Goal: Check status: Check status

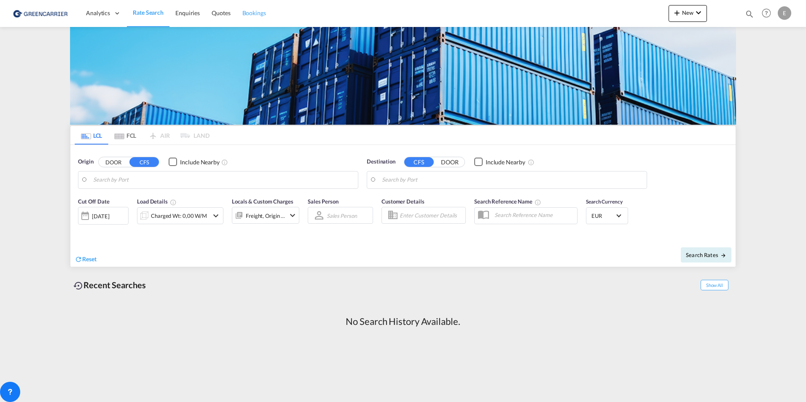
click at [259, 10] on span "Bookings" at bounding box center [254, 12] width 24 height 7
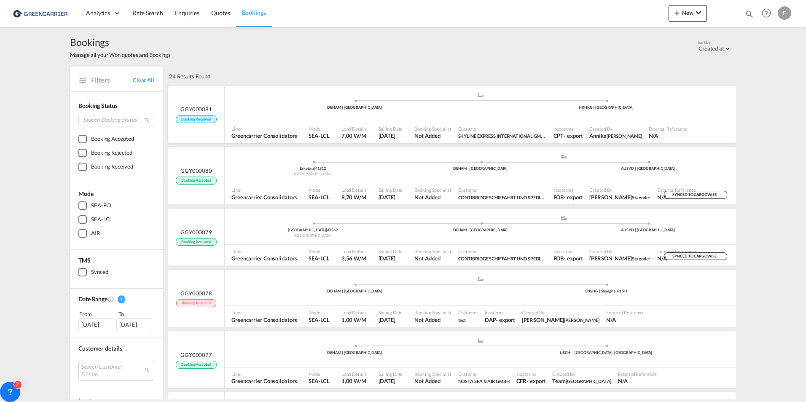
click at [542, 115] on div ".a{fill:#aaa8ad;} .a{fill:#aaa8ad;} DEHAM | [GEOGRAPHIC_DATA] HKHKG | [GEOGRAPH…" at bounding box center [480, 104] width 511 height 25
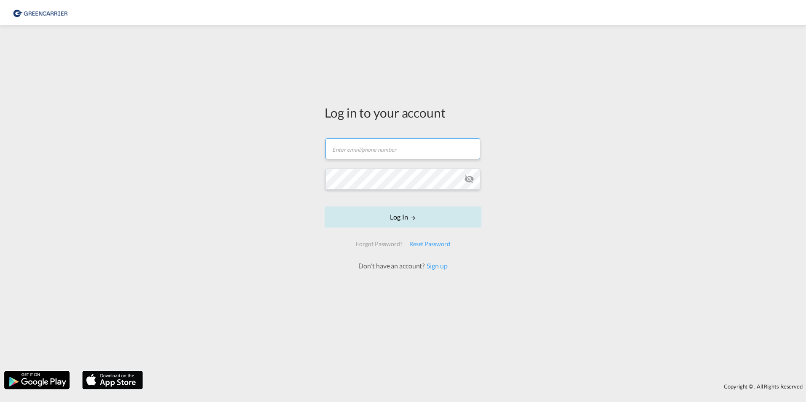
type input "[DOMAIN_NAME][EMAIL_ADDRESS][DOMAIN_NAME]"
click at [406, 222] on button "Log In" at bounding box center [402, 216] width 157 height 21
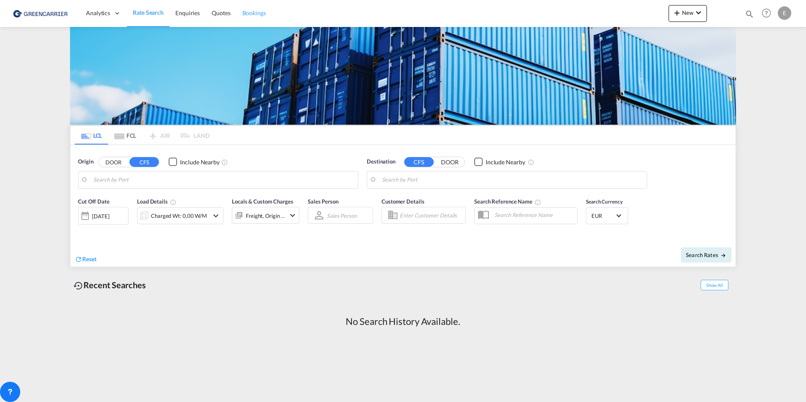
click at [248, 9] on span "Bookings" at bounding box center [254, 13] width 24 height 8
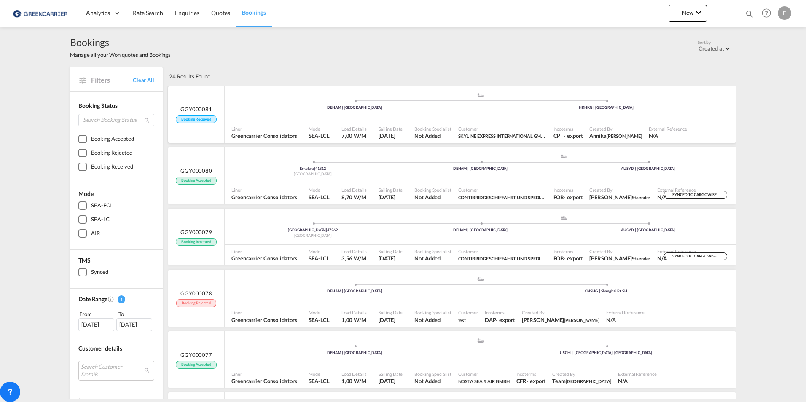
click at [265, 117] on div ".a{fill:#aaa8ad;} .a{fill:#aaa8ad;} DEHAM | [GEOGRAPHIC_DATA] HKHKG | [GEOGRAPH…" at bounding box center [480, 104] width 511 height 25
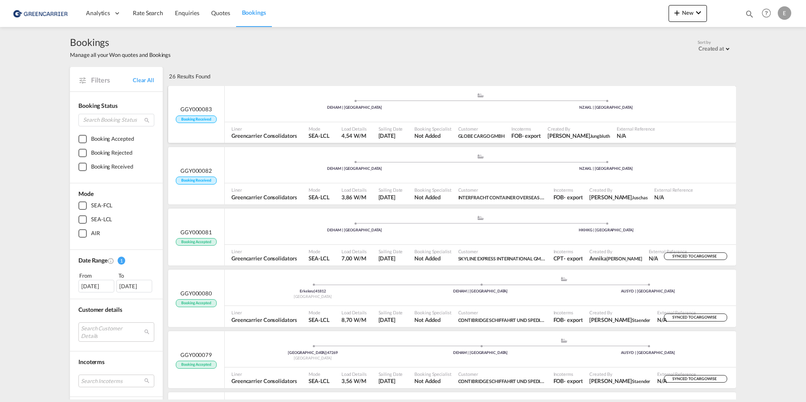
drag, startPoint x: 495, startPoint y: 133, endPoint x: 434, endPoint y: 141, distance: 61.3
click at [434, 141] on div "Liner Greencarrier Consolidators Mode SEA-LCL Load Details 4,54 W/M Sailing Dat…" at bounding box center [480, 132] width 511 height 21
